Goal: Task Accomplishment & Management: Manage account settings

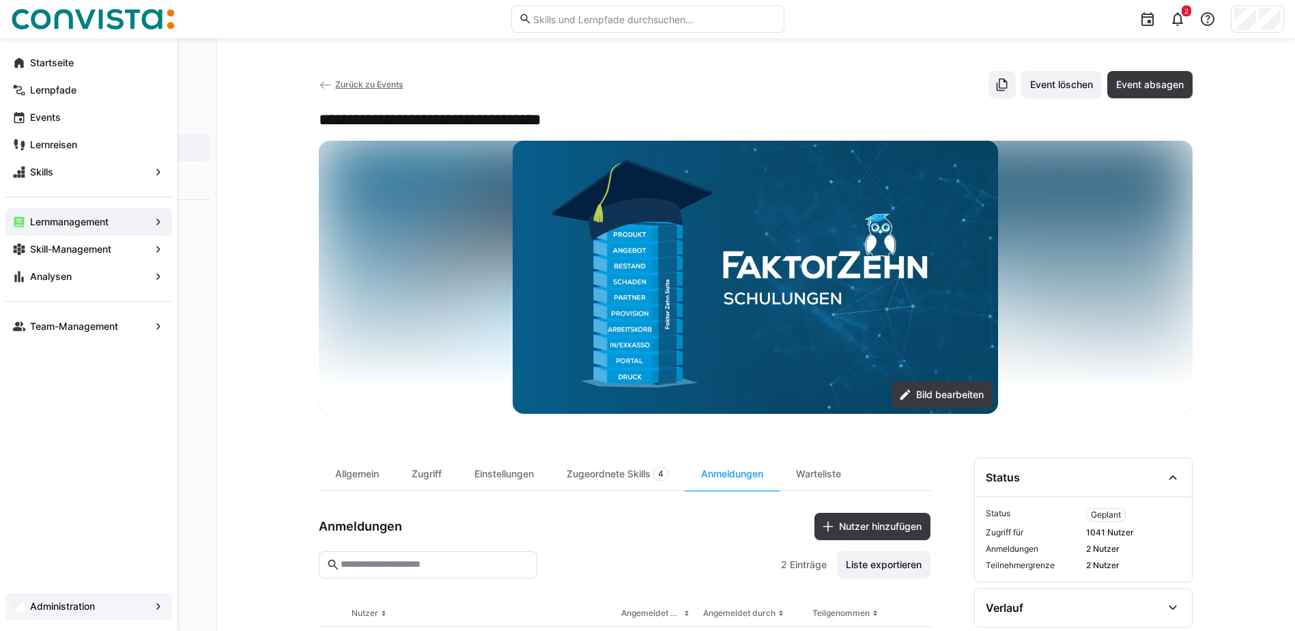
click at [74, 612] on span "Administration" at bounding box center [89, 606] width 122 height 14
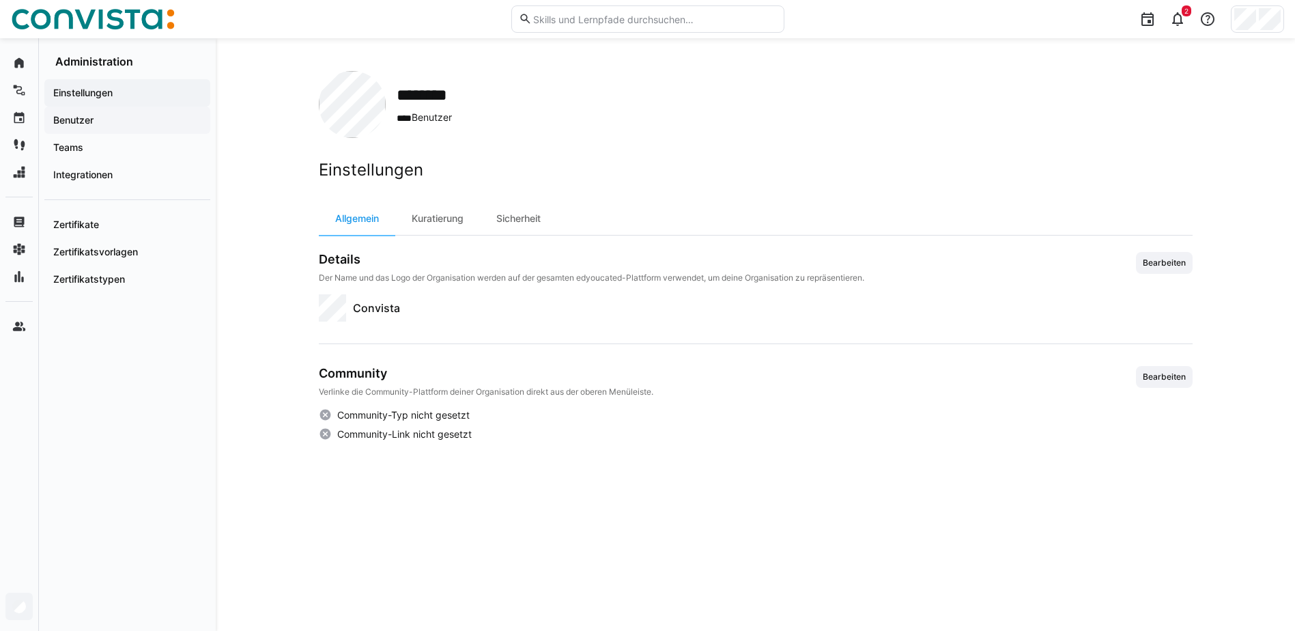
click at [0, 0] on app-navigation-label "Benutzer" at bounding box center [0, 0] width 0 height 0
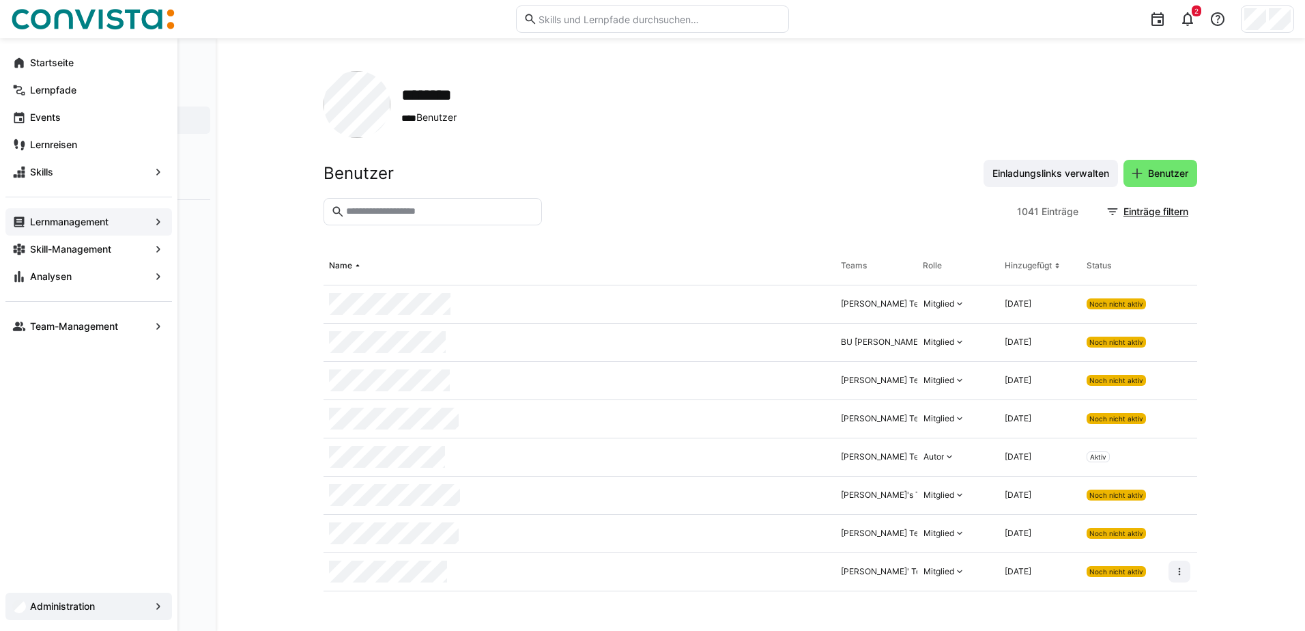
click at [91, 214] on div "Lernmanagement" at bounding box center [88, 221] width 167 height 27
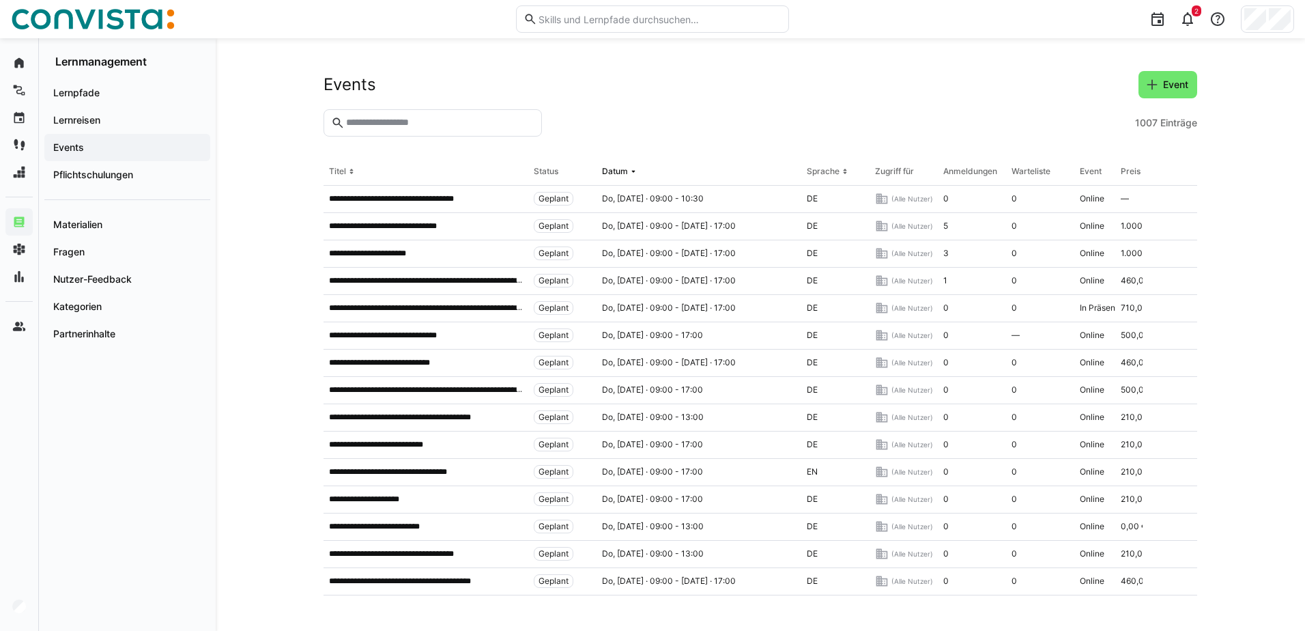
click at [407, 125] on input "text" at bounding box center [440, 123] width 190 height 12
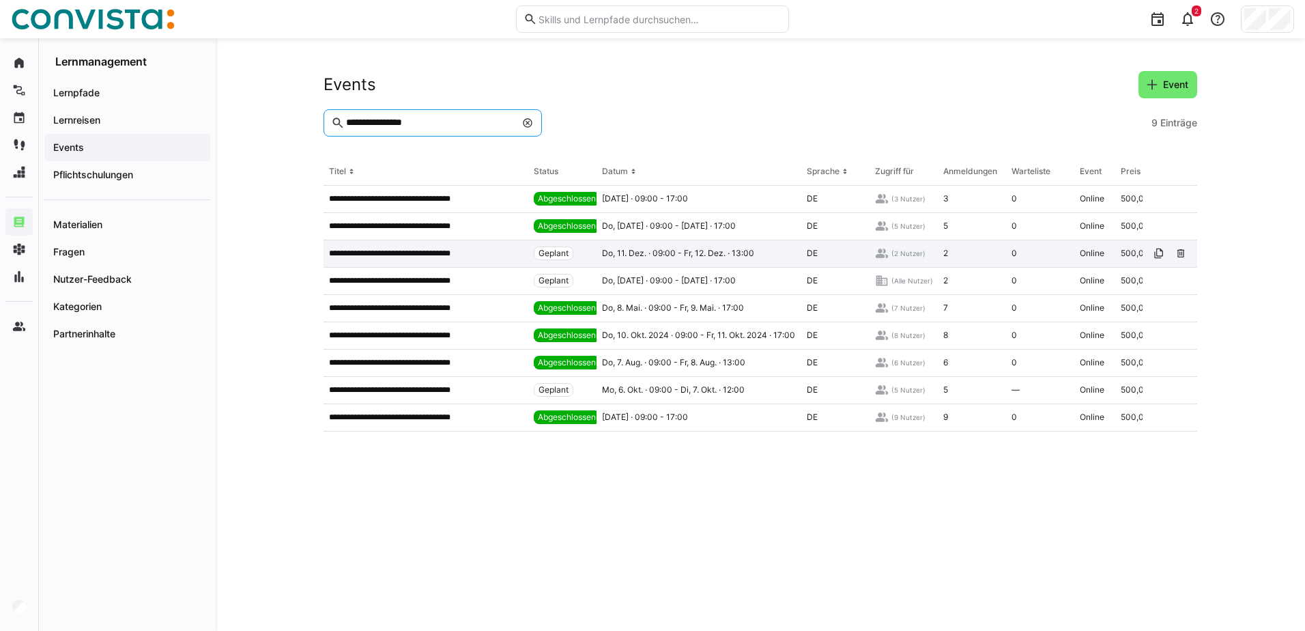
type input "**********"
click at [451, 253] on p "**********" at bounding box center [405, 253] width 152 height 11
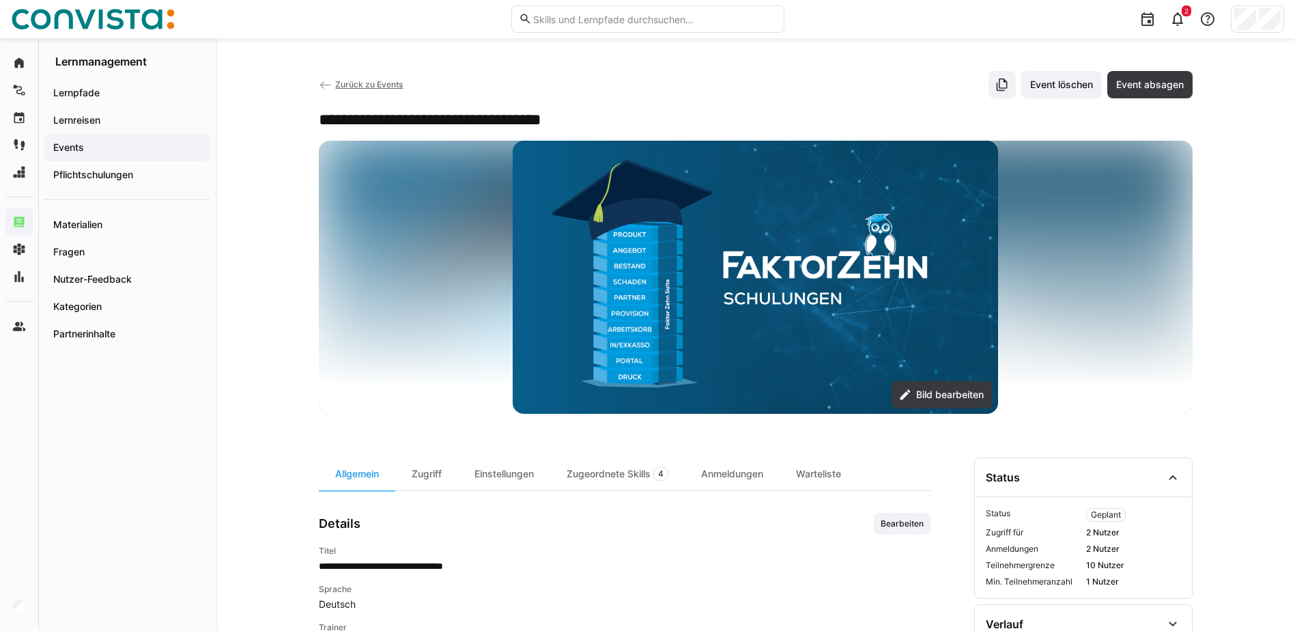
scroll to position [137, 0]
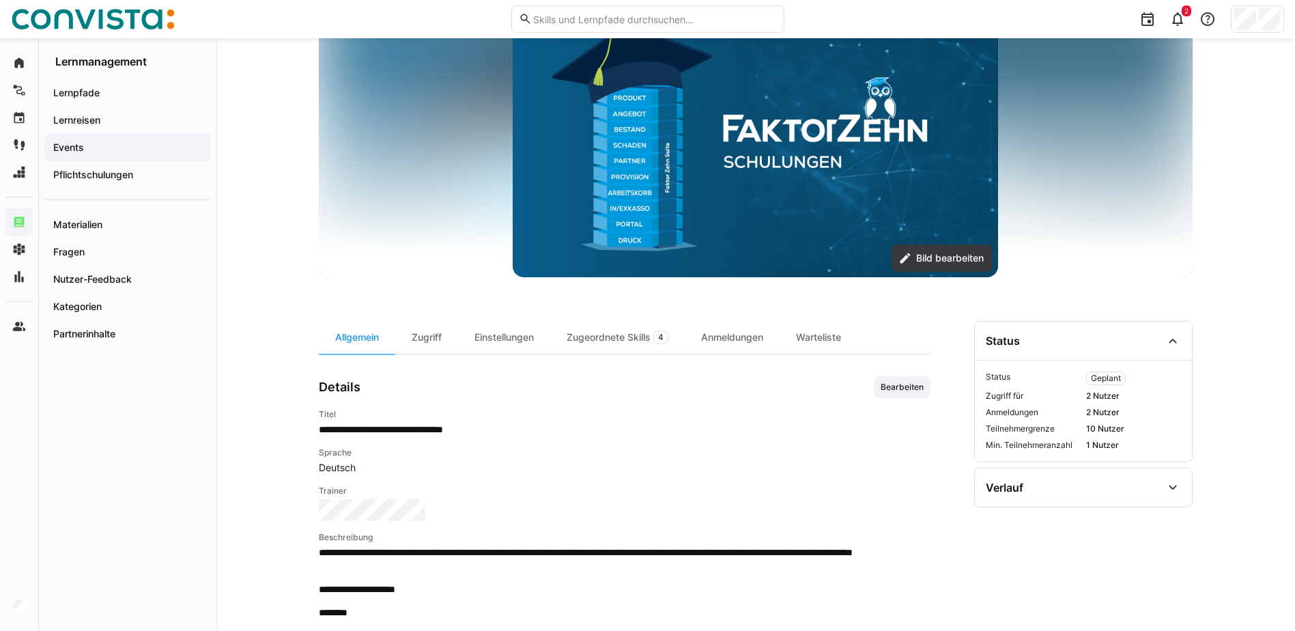
drag, startPoint x: 1086, startPoint y: 431, endPoint x: 1132, endPoint y: 426, distance: 46.7
click at [1132, 426] on span "10 Nutzer" at bounding box center [1133, 428] width 95 height 11
click at [1133, 426] on span "10 Nutzer" at bounding box center [1133, 428] width 95 height 11
click at [502, 335] on div "Einstellungen" at bounding box center [504, 337] width 92 height 33
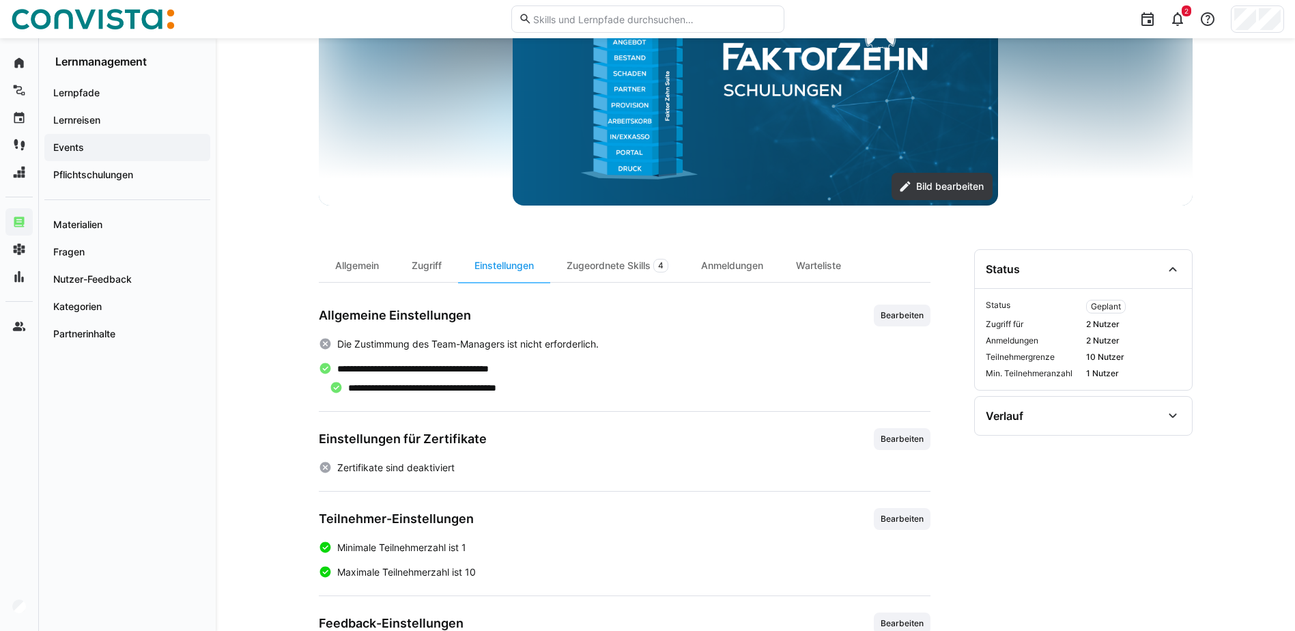
scroll to position [269, 0]
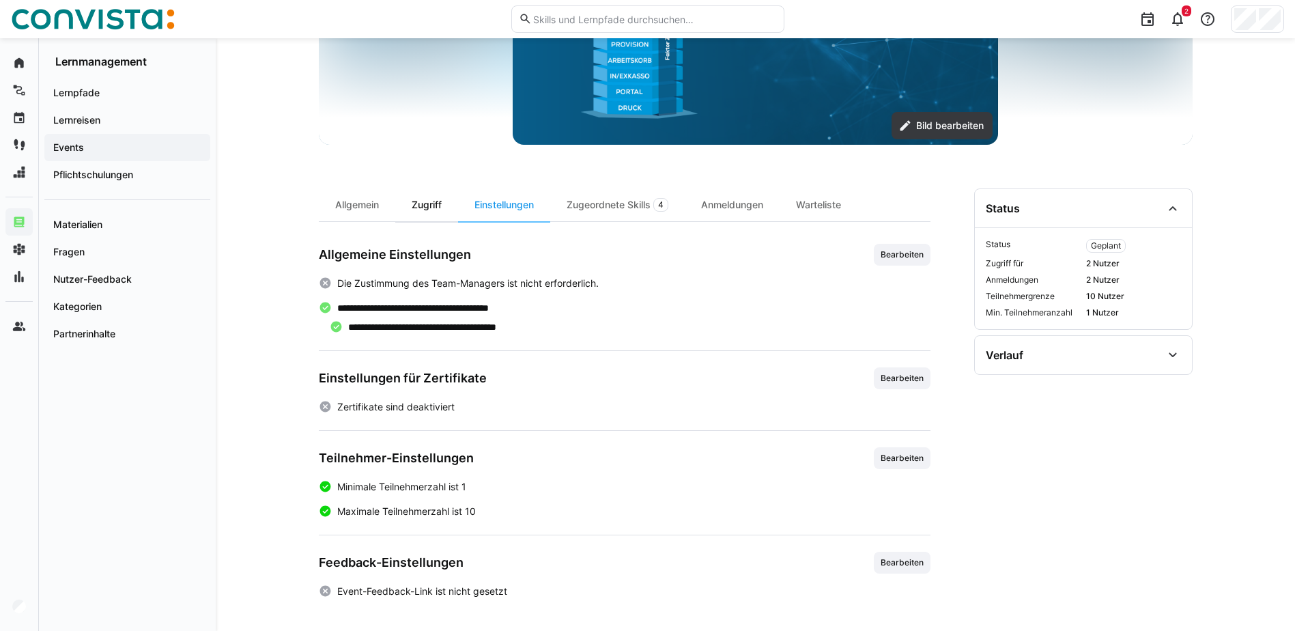
click at [414, 203] on div "Zugriff" at bounding box center [426, 204] width 63 height 33
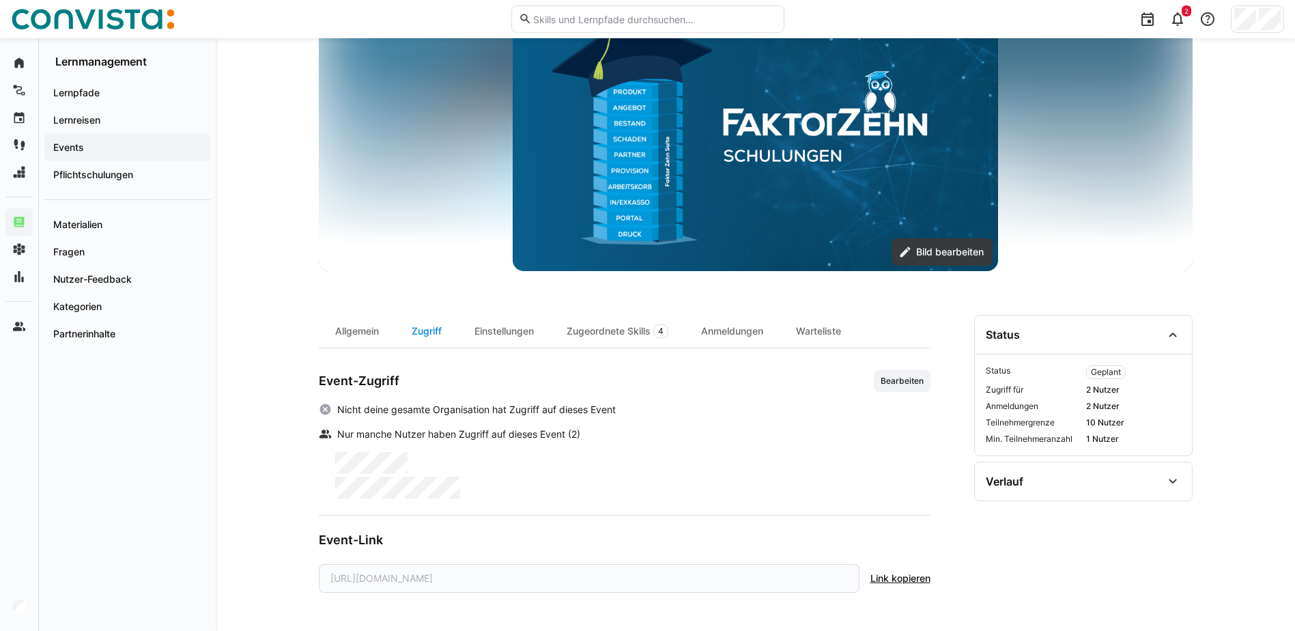
scroll to position [143, 0]
click at [375, 336] on div "Allgemein" at bounding box center [357, 331] width 76 height 33
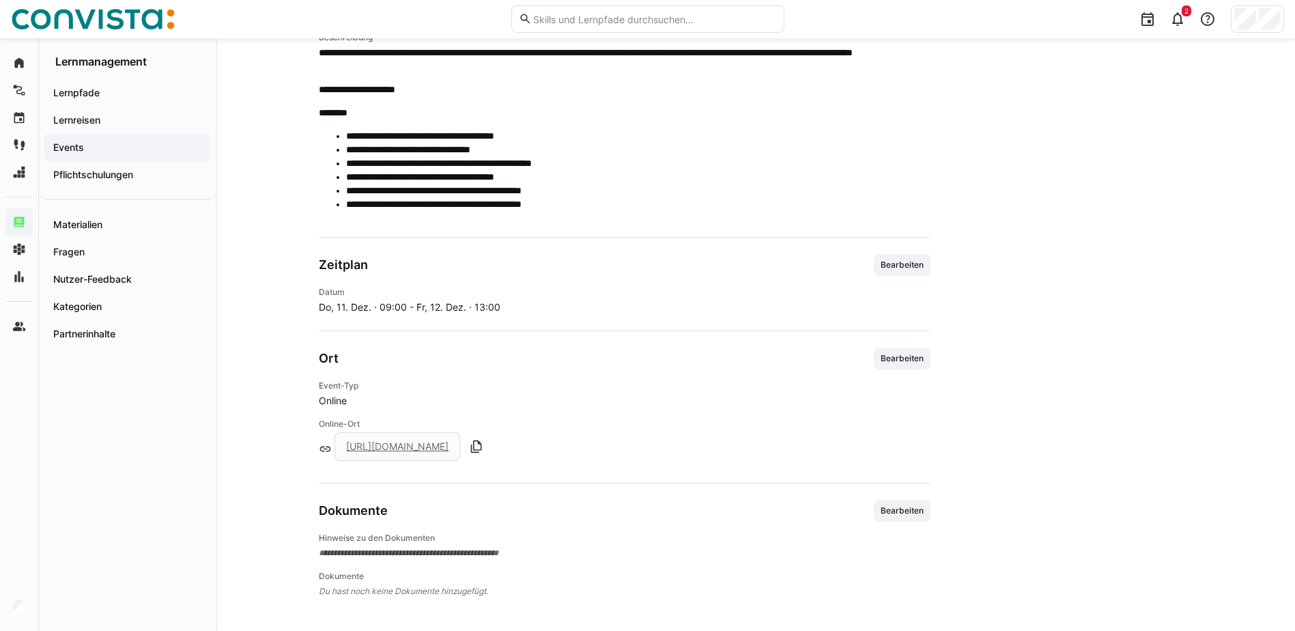
scroll to position [158, 0]
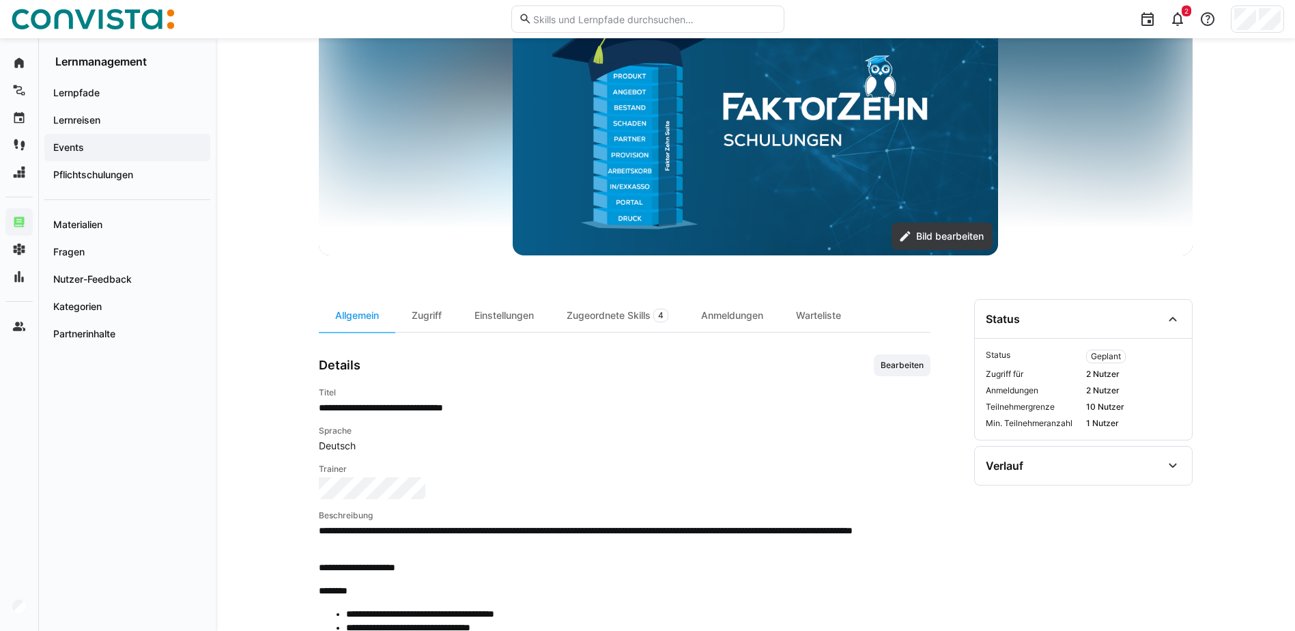
drag, startPoint x: 494, startPoint y: 318, endPoint x: 497, endPoint y: 339, distance: 20.8
click at [494, 318] on div "Einstellungen" at bounding box center [504, 315] width 92 height 33
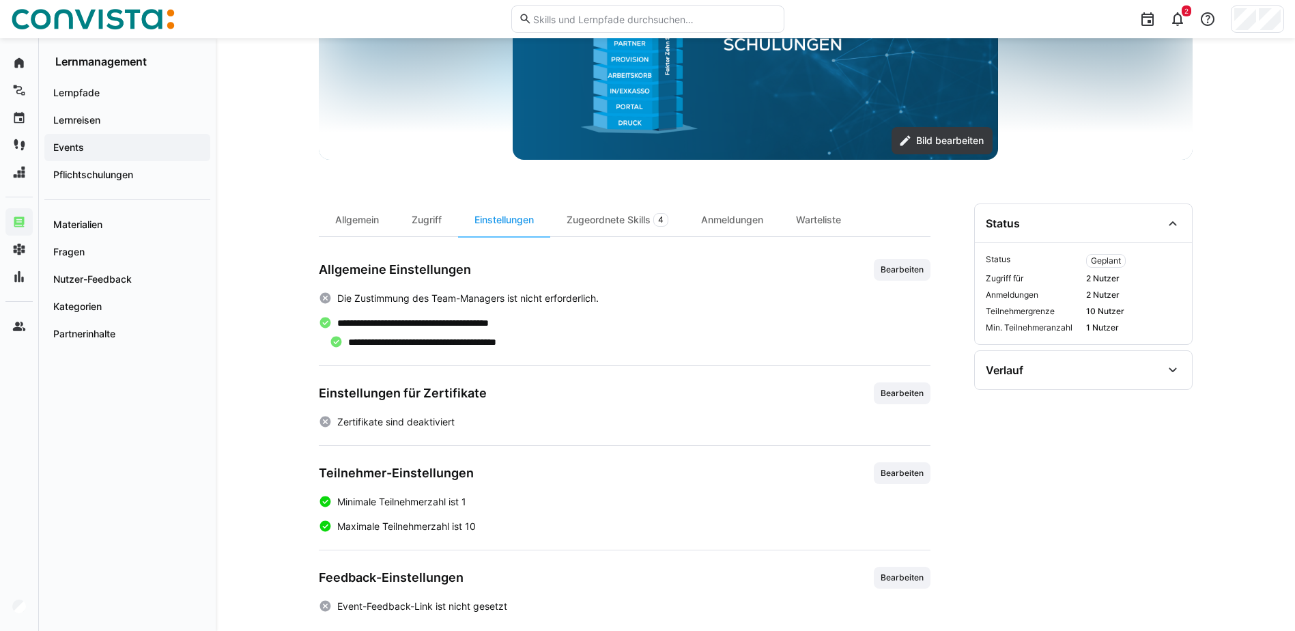
scroll to position [269, 0]
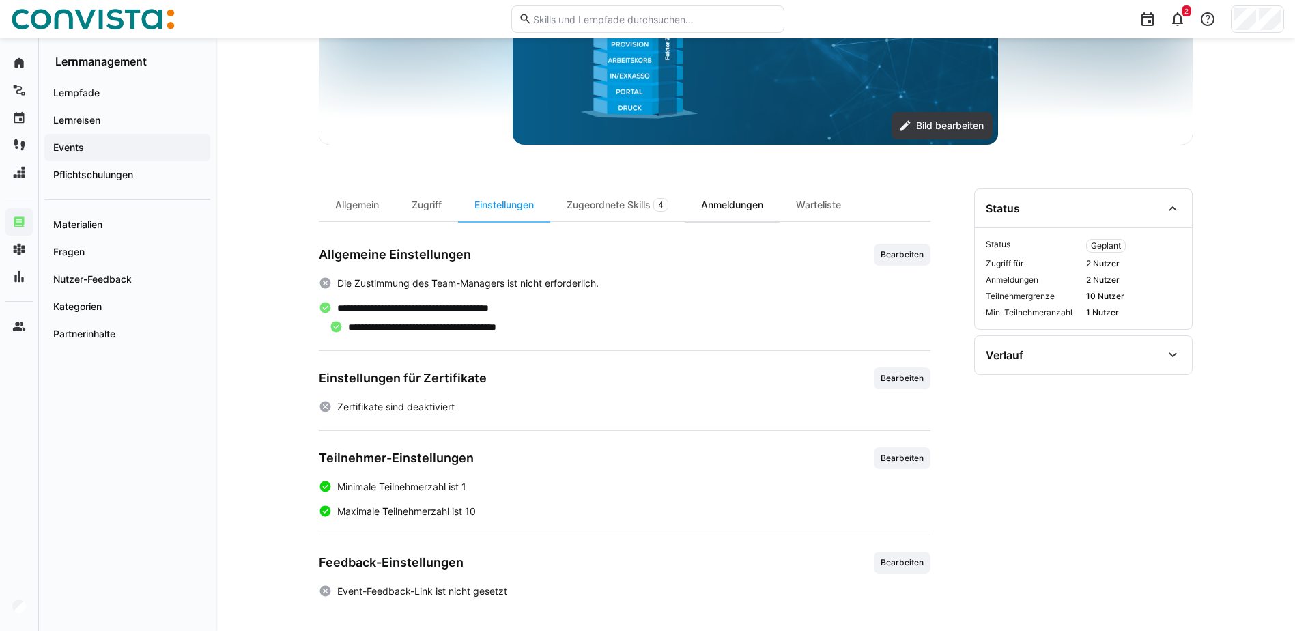
click at [727, 203] on div "Anmeldungen" at bounding box center [732, 204] width 95 height 33
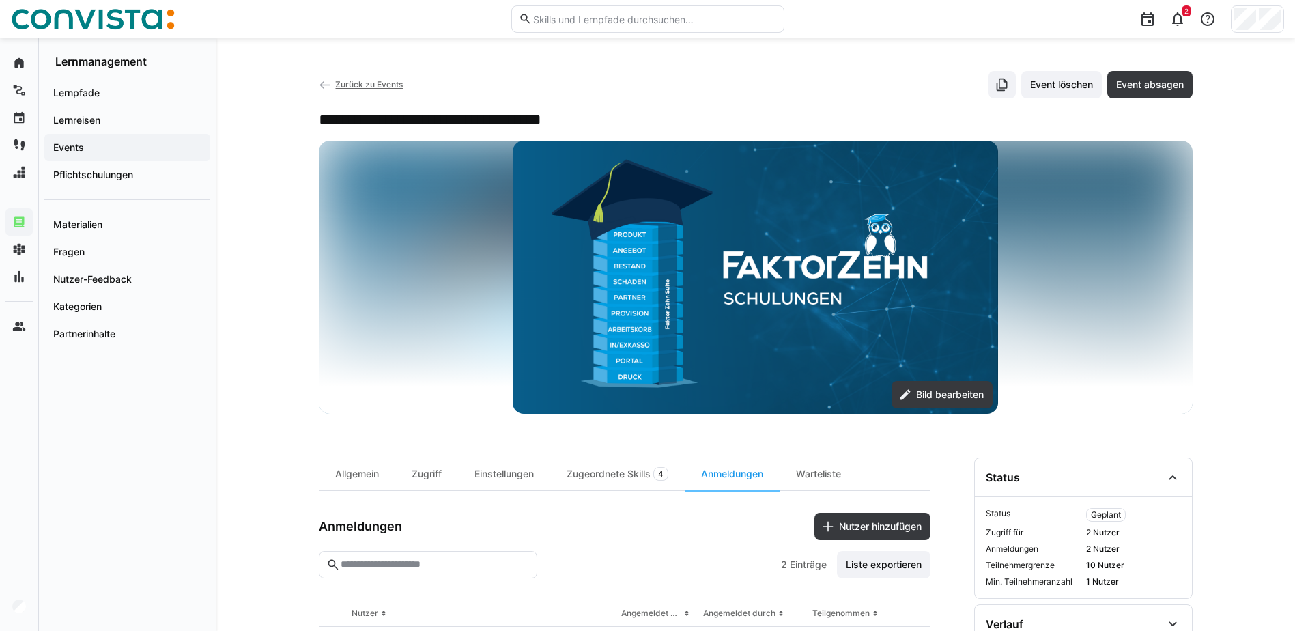
click at [365, 86] on span "Zurück zu Events" at bounding box center [369, 84] width 68 height 10
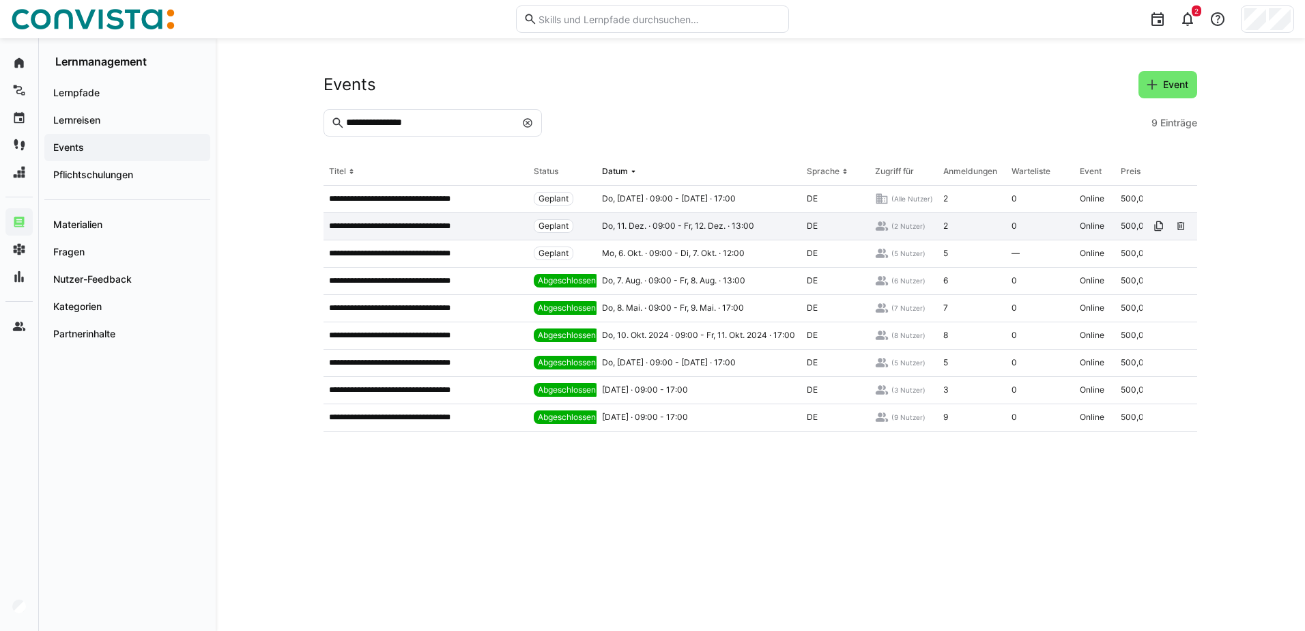
click at [433, 223] on p "**********" at bounding box center [405, 226] width 152 height 11
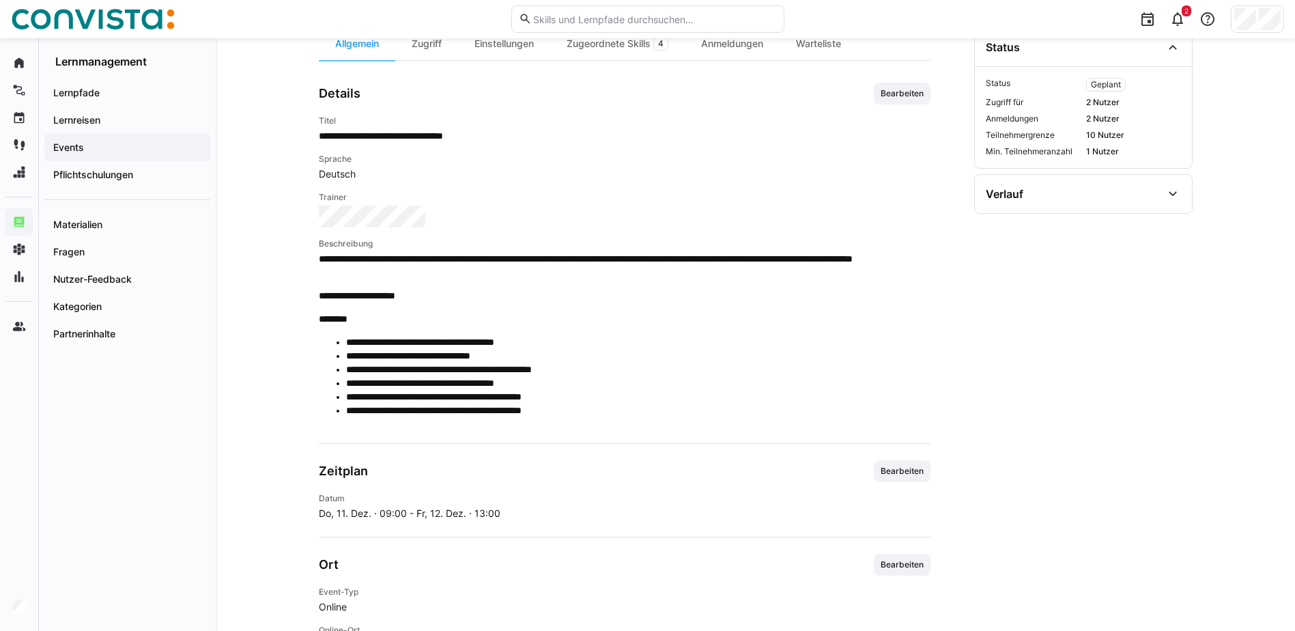
scroll to position [636, 0]
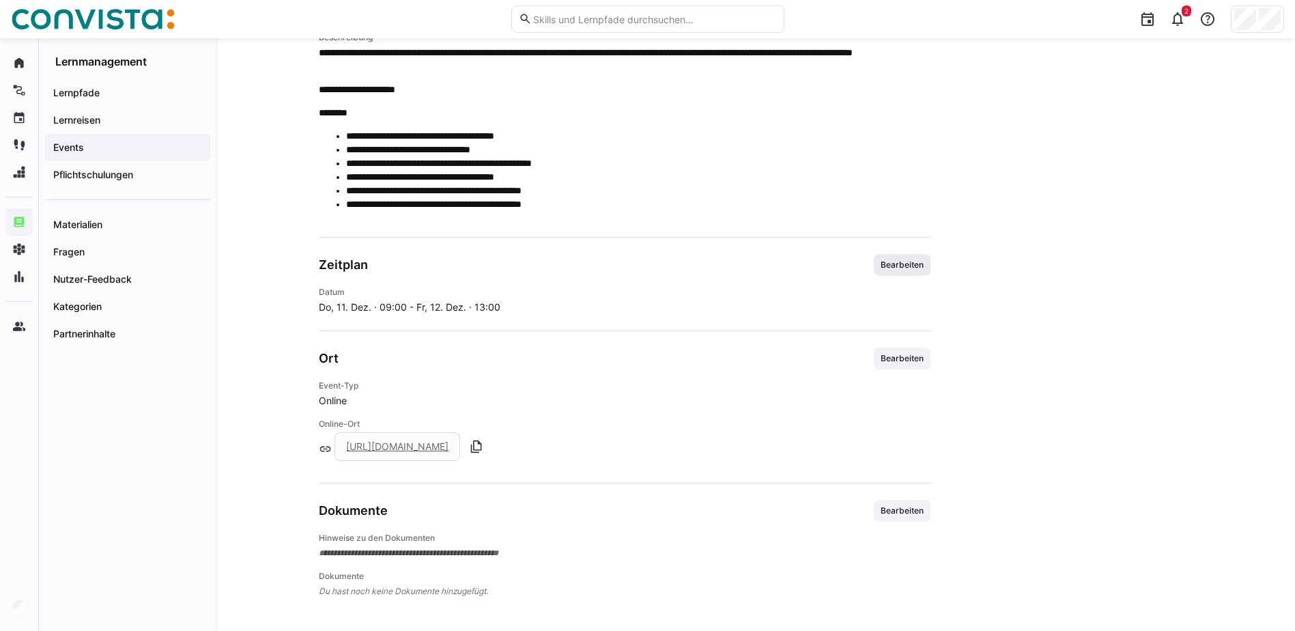
click at [885, 267] on span "Bearbeiten" at bounding box center [902, 264] width 46 height 11
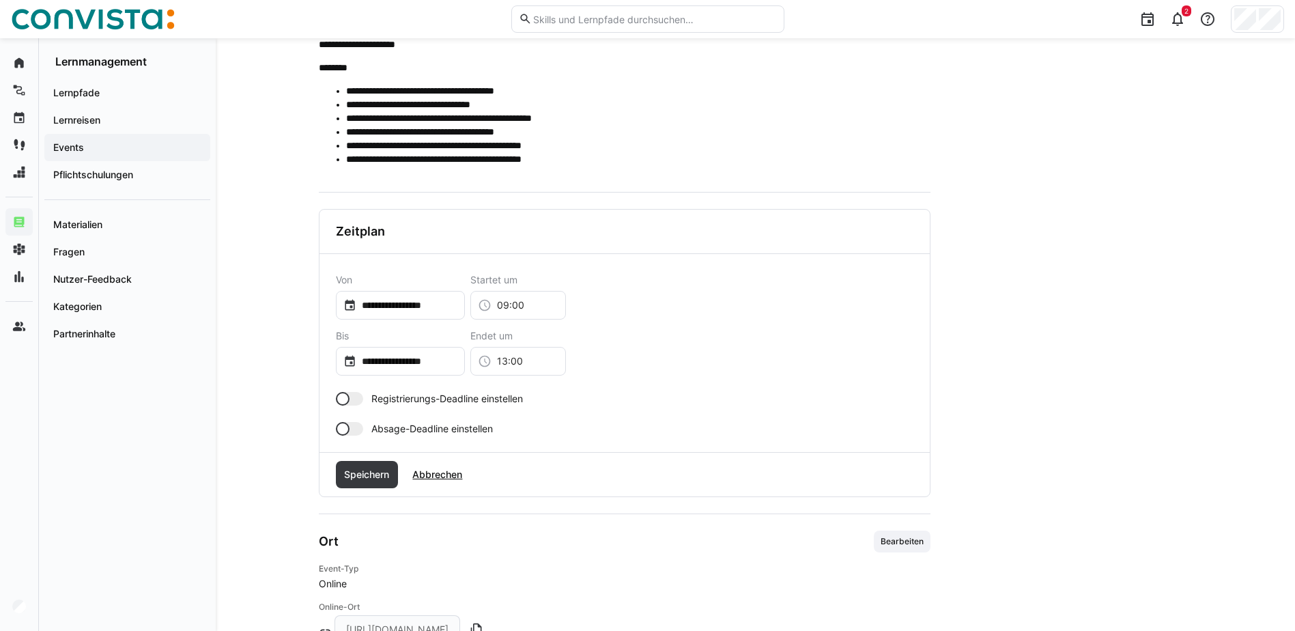
scroll to position [705, 0]
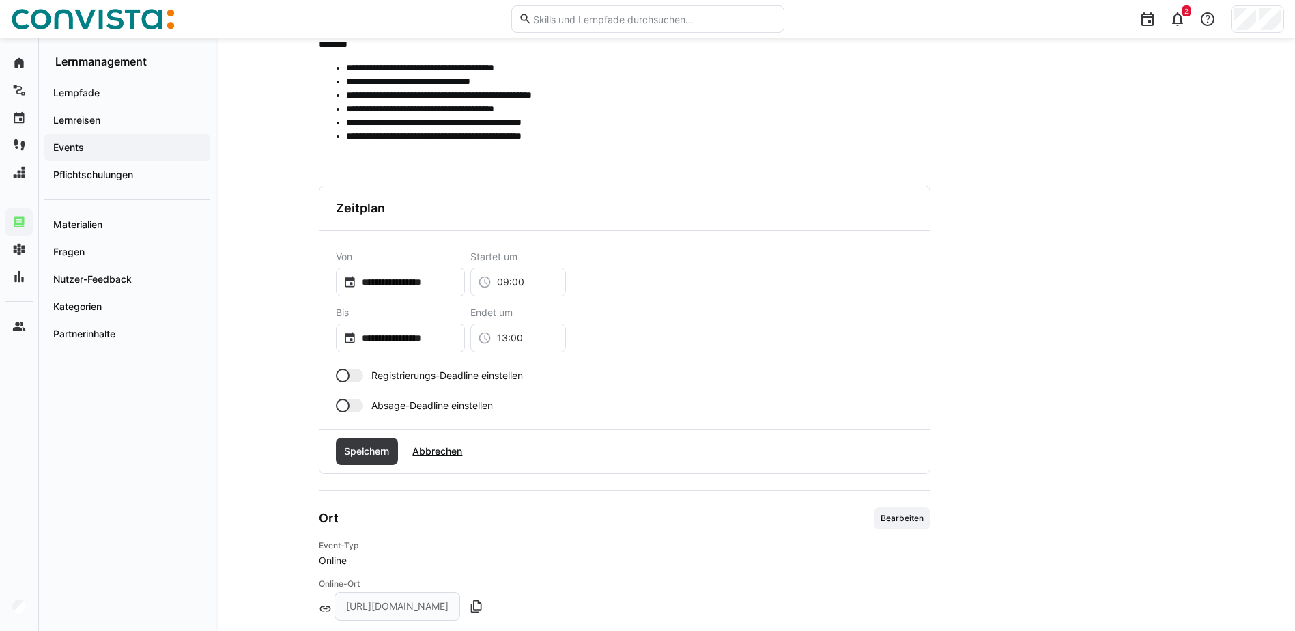
click at [349, 407] on div at bounding box center [343, 406] width 14 height 14
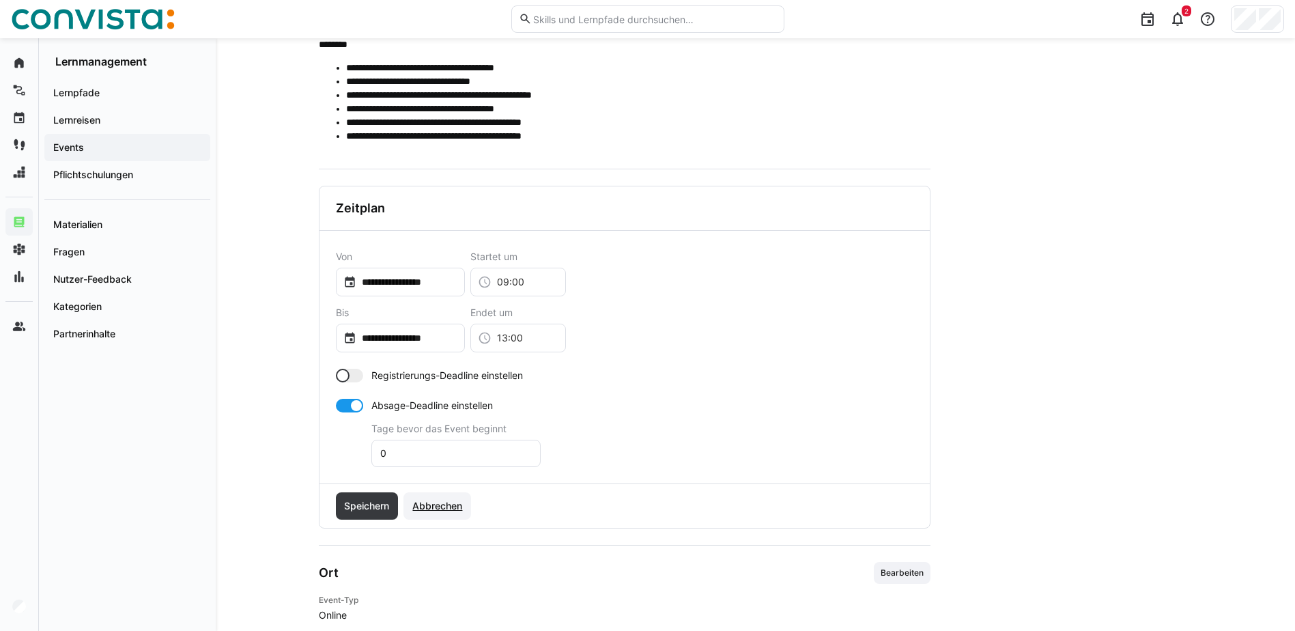
click at [451, 500] on span "Abbrechen" at bounding box center [437, 506] width 54 height 14
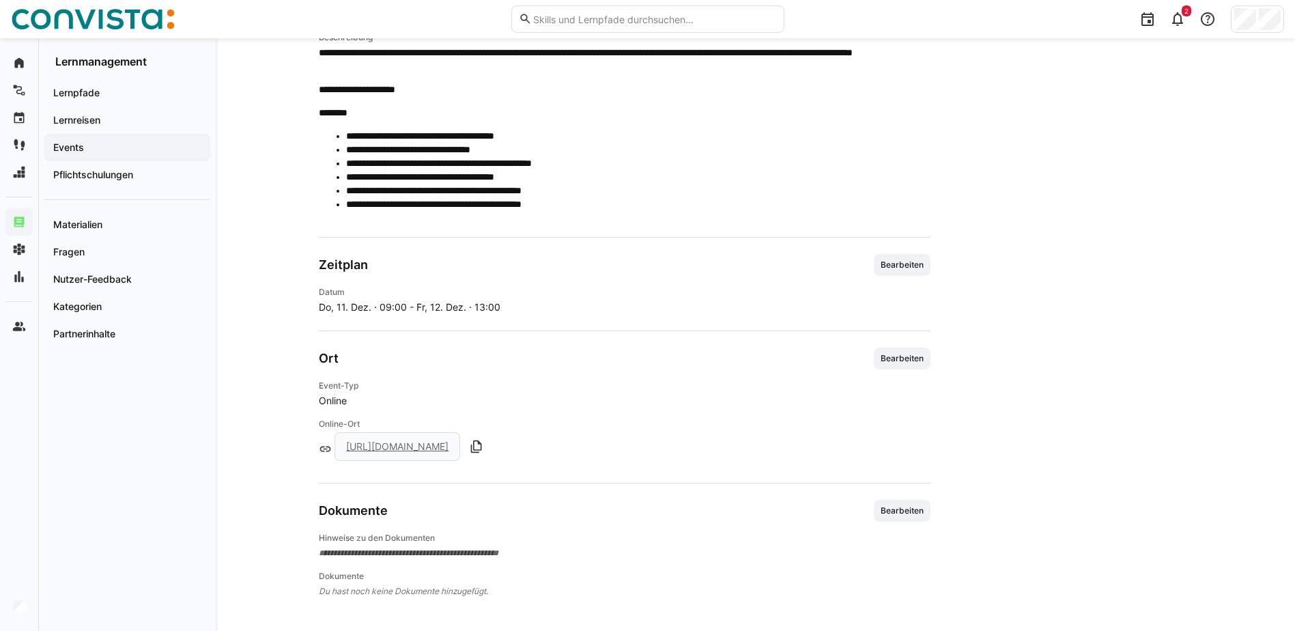
scroll to position [636, 0]
